Goal: Task Accomplishment & Management: Use online tool/utility

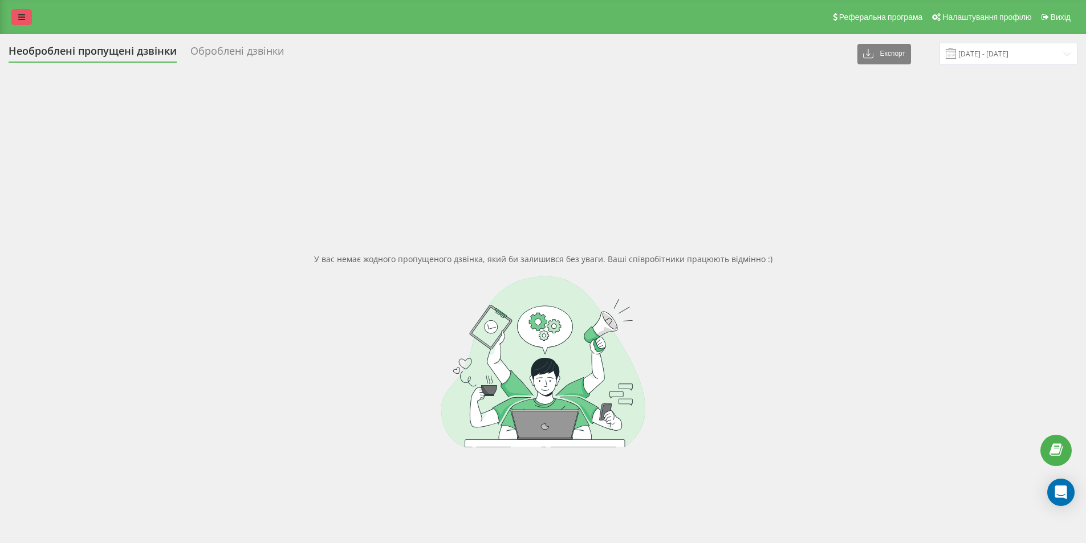
click at [22, 17] on icon at bounding box center [21, 17] width 7 height 8
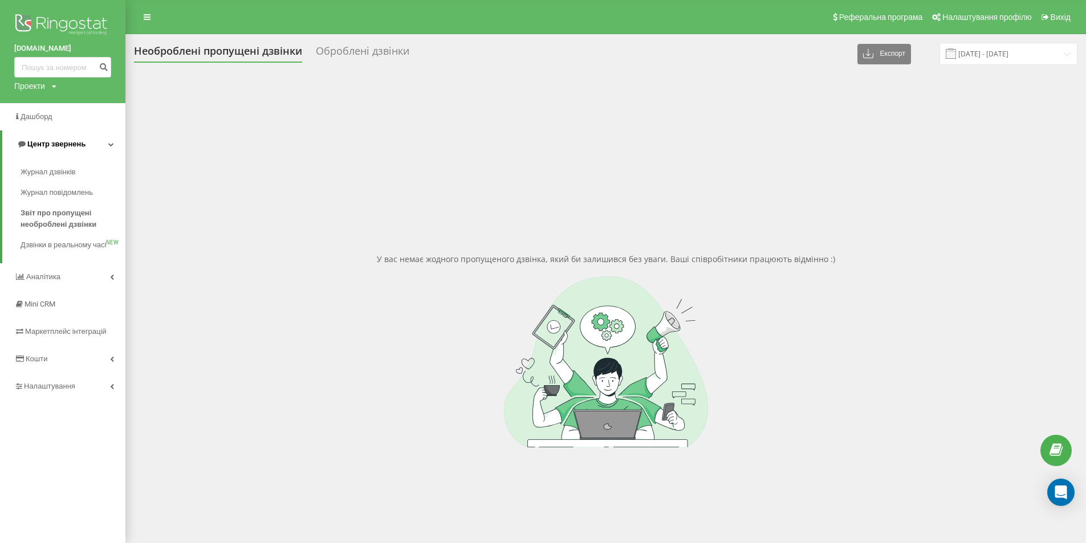
click at [37, 145] on span "Центр звернень" at bounding box center [56, 144] width 58 height 9
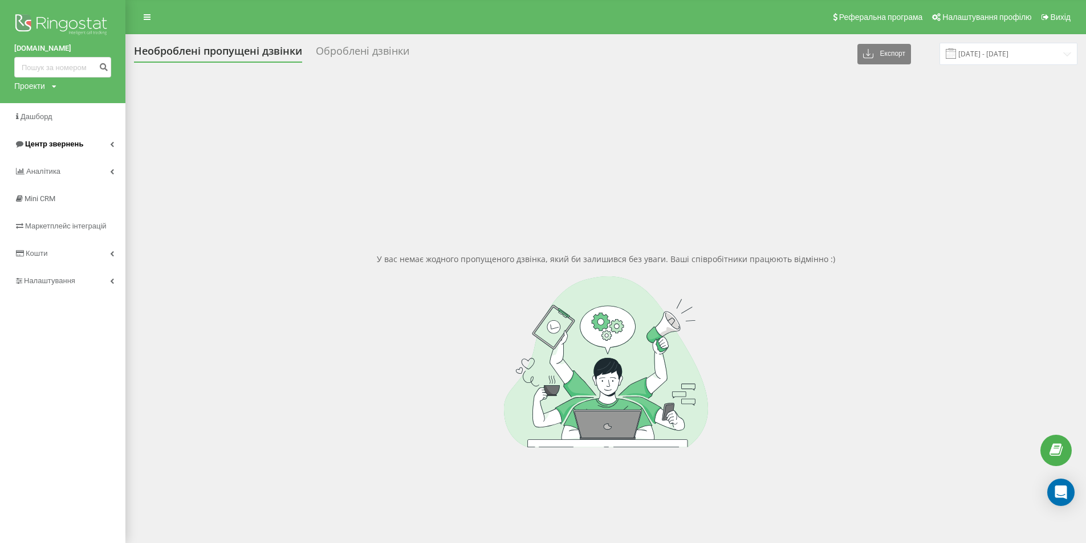
click at [47, 142] on span "Центр звернень" at bounding box center [54, 144] width 58 height 9
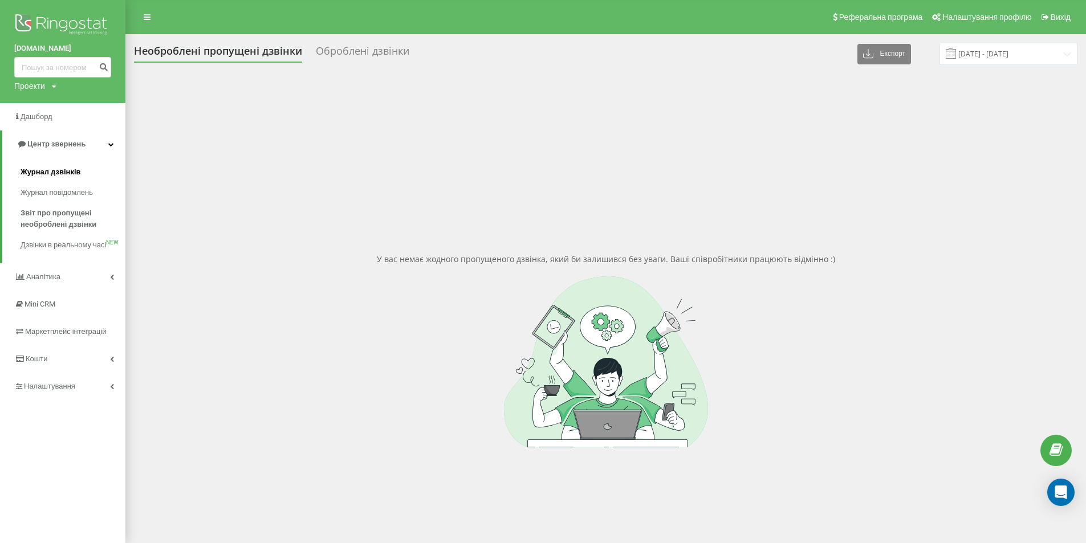
click at [40, 172] on span "Журнал дзвінків" at bounding box center [51, 171] width 60 height 11
